Goal: Information Seeking & Learning: Learn about a topic

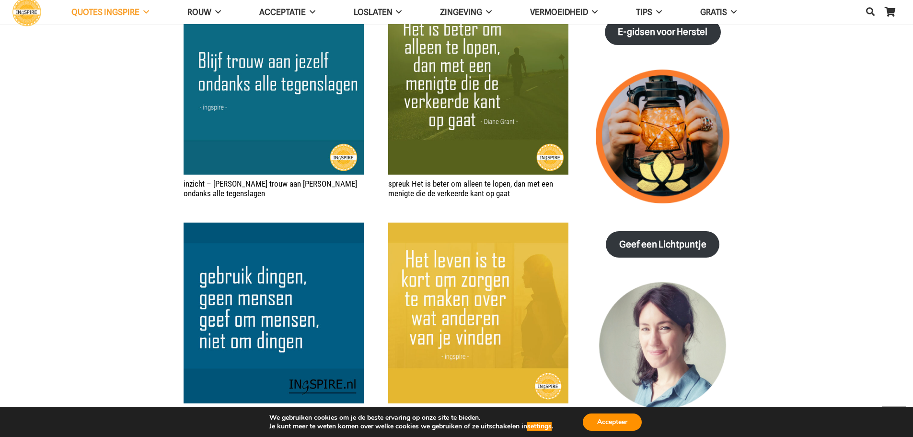
scroll to position [1199, 0]
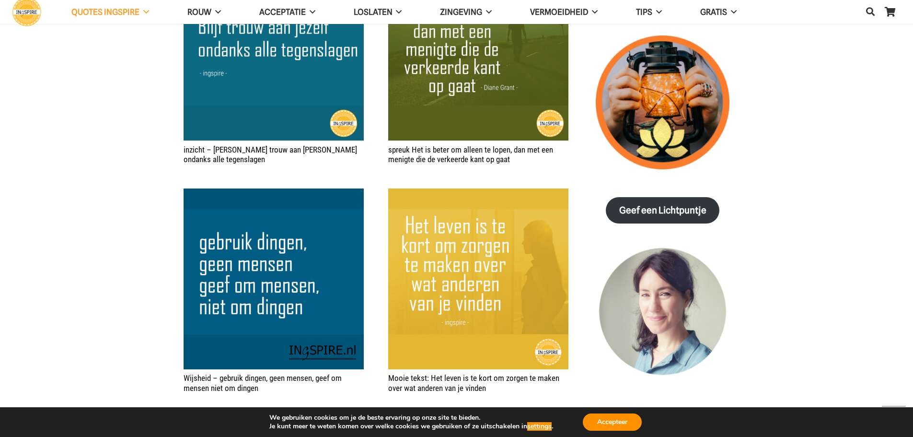
drag, startPoint x: 455, startPoint y: 272, endPoint x: 539, endPoint y: 29, distance: 257.1
click at [487, 255] on img "Mooie tekst: Het leven is te kort om zorgen te maken over wat anderen van je vi…" at bounding box center [478, 278] width 180 height 180
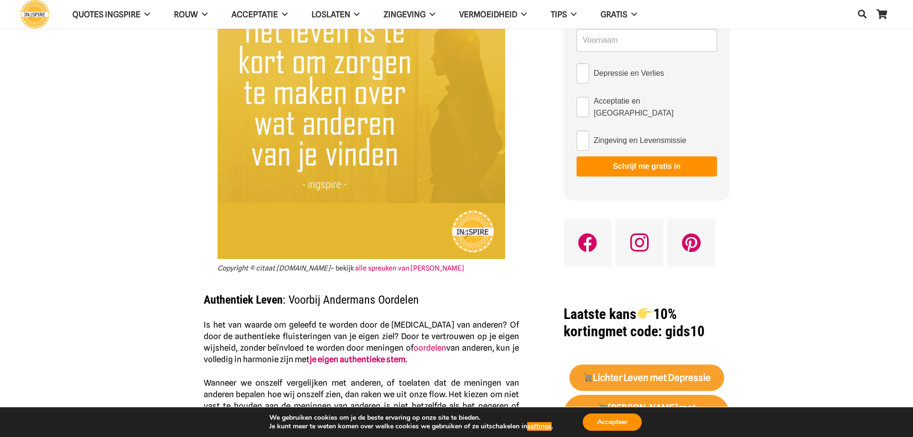
scroll to position [48, 0]
